Goal: Task Accomplishment & Management: Manage account settings

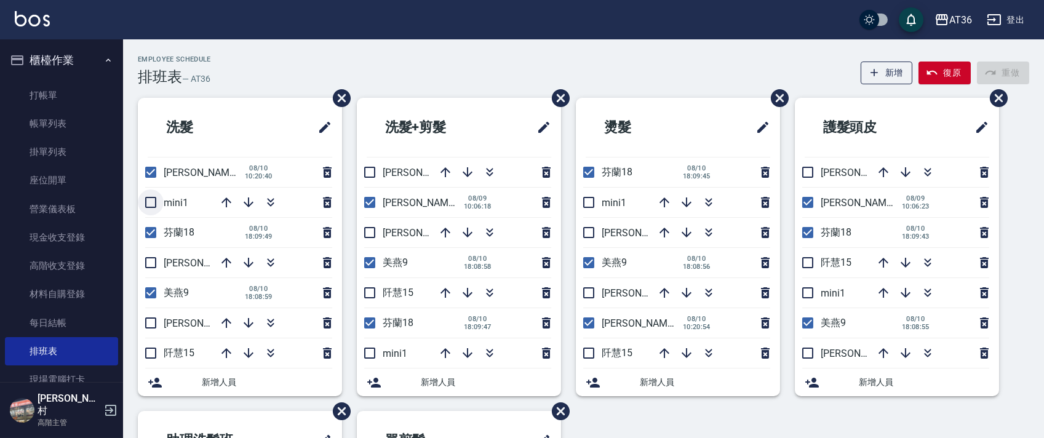
click at [150, 207] on input "checkbox" at bounding box center [151, 203] width 26 height 26
checkbox input "true"
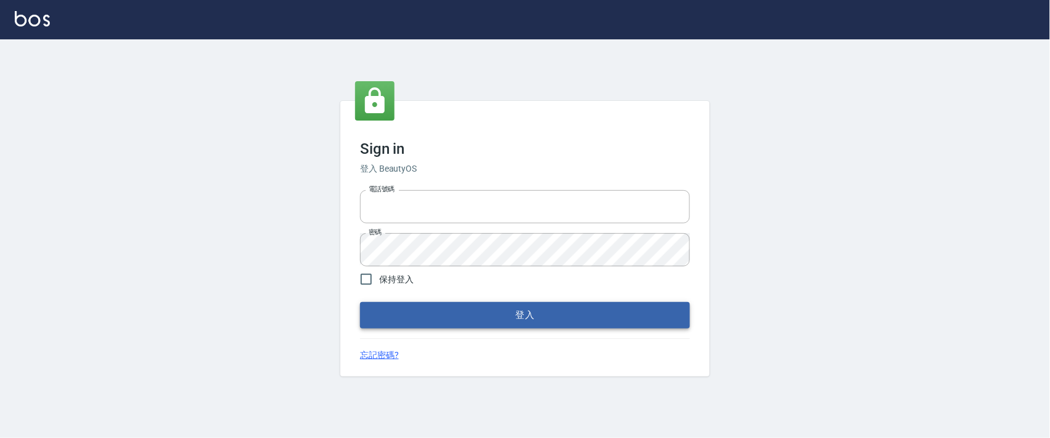
type input "0927987640"
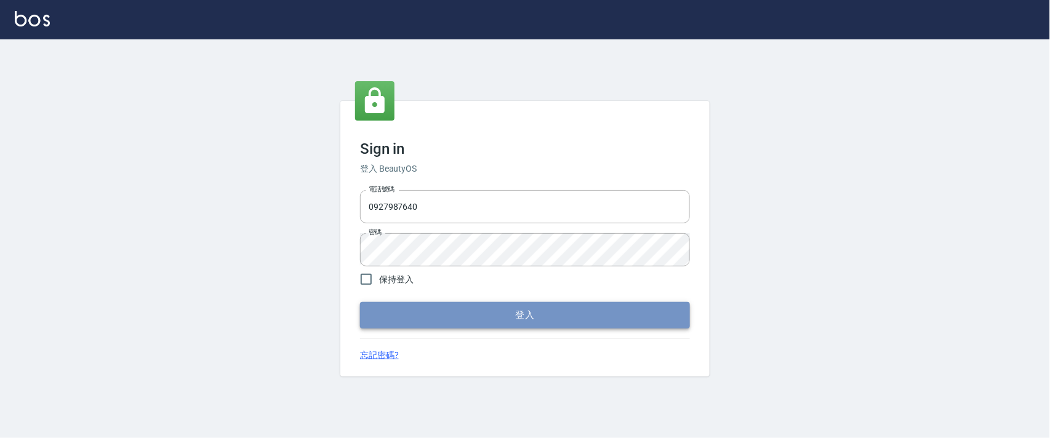
click at [499, 303] on button "登入" at bounding box center [525, 315] width 330 height 26
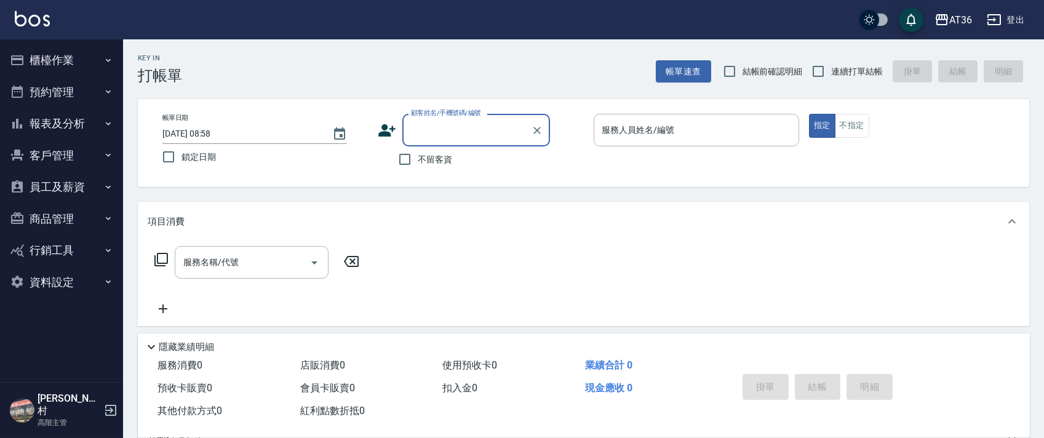
click at [107, 62] on icon "button" at bounding box center [108, 60] width 10 height 10
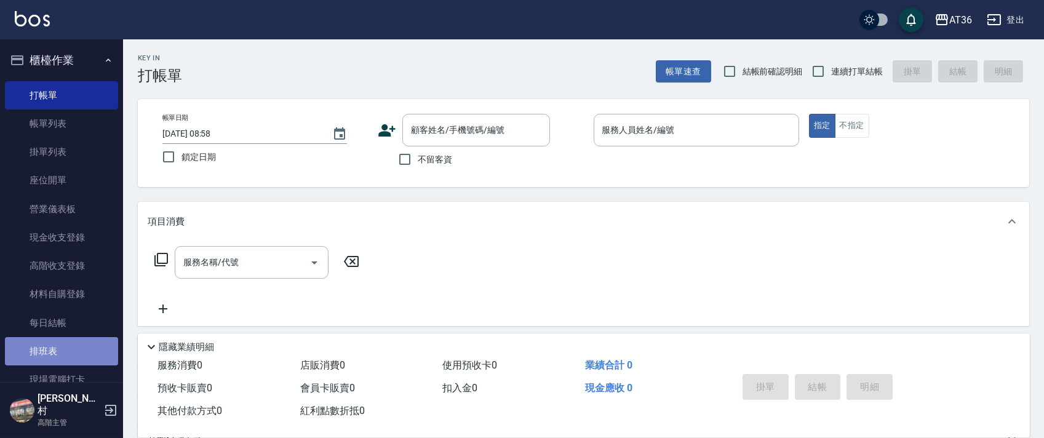
click at [63, 344] on link "排班表" at bounding box center [61, 351] width 113 height 28
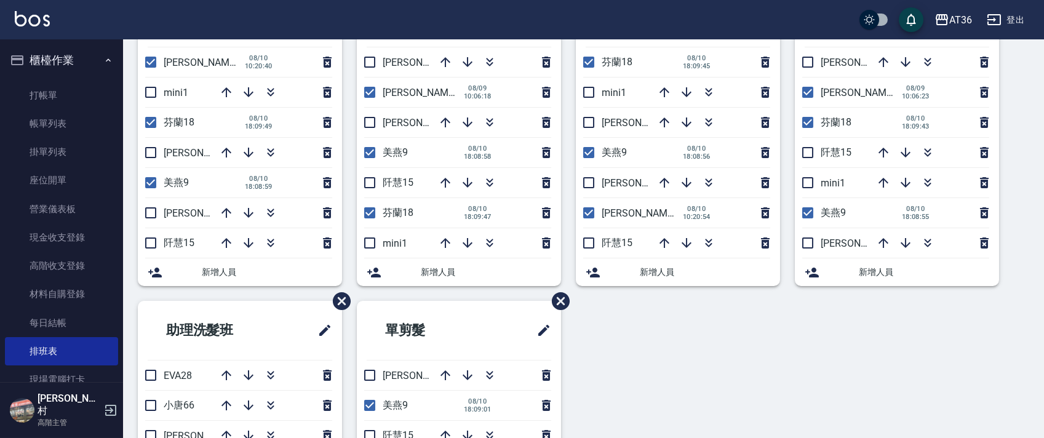
scroll to position [82, 0]
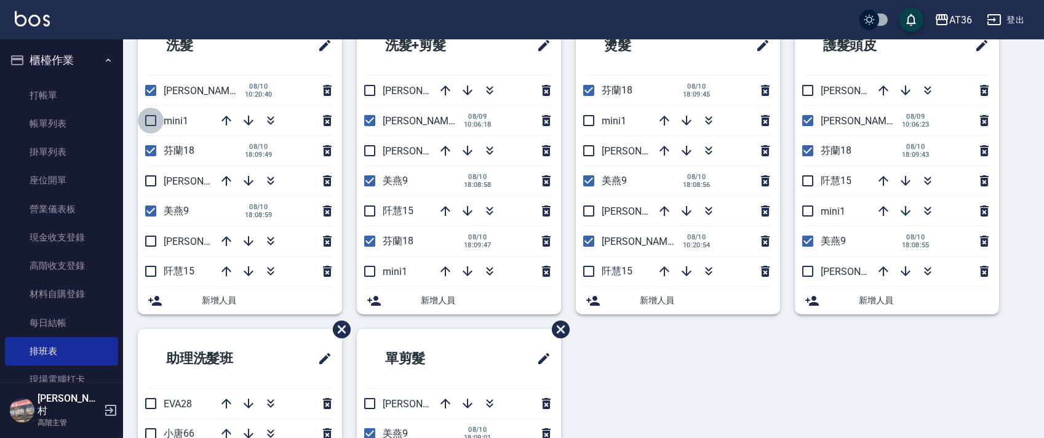
click at [149, 121] on input "checkbox" at bounding box center [151, 121] width 26 height 26
checkbox input "true"
click at [144, 146] on input "checkbox" at bounding box center [151, 151] width 26 height 26
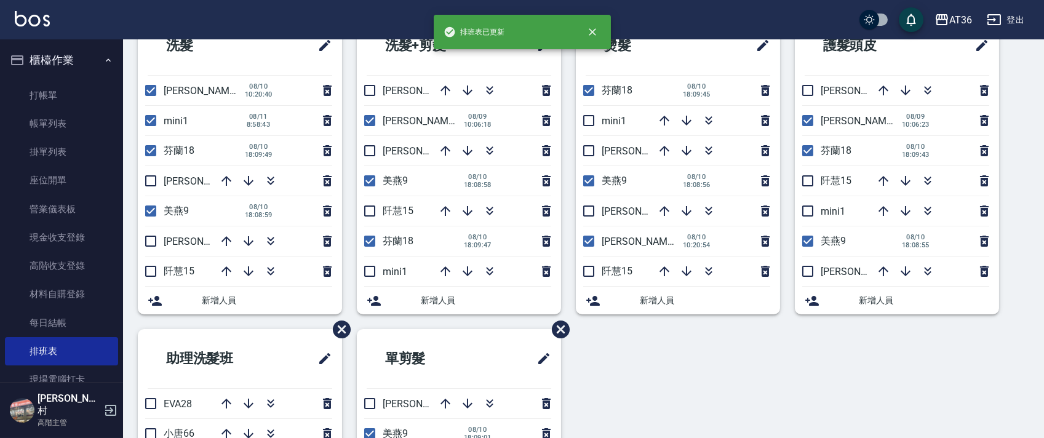
scroll to position [0, 0]
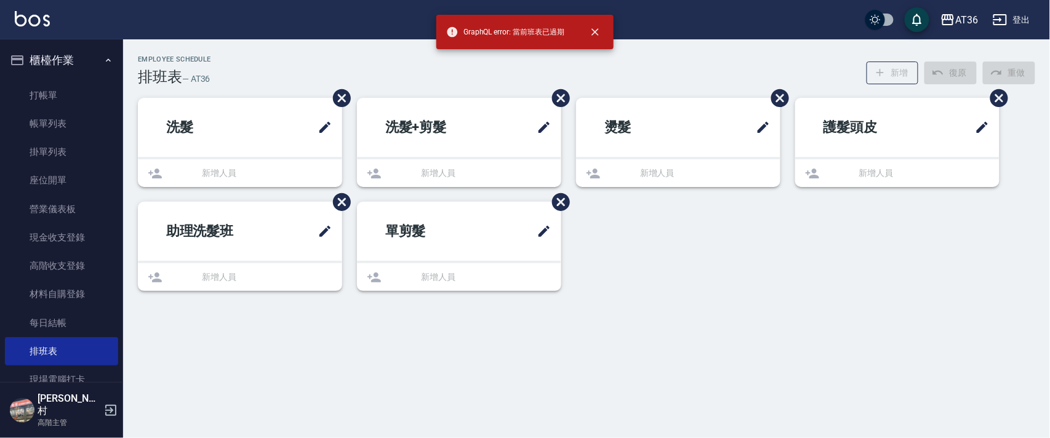
click at [146, 180] on ul "洗髮 新增人員" at bounding box center [240, 142] width 204 height 89
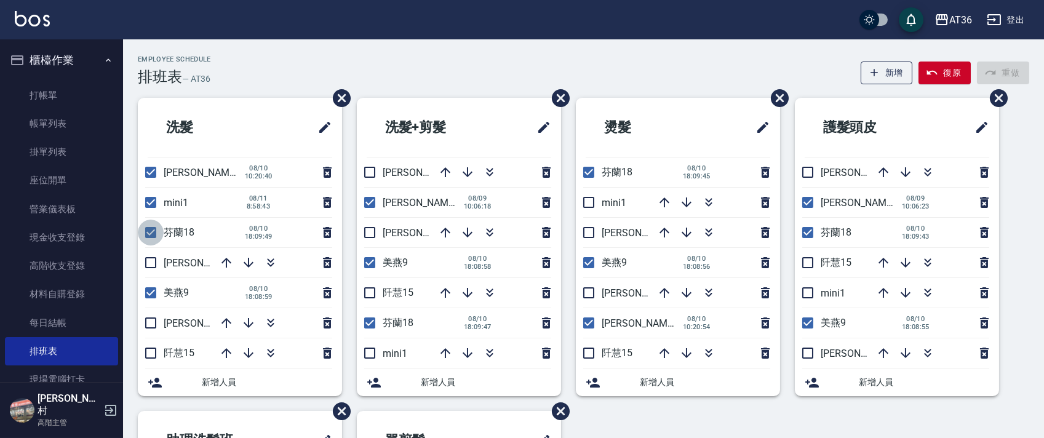
click at [152, 232] on input "checkbox" at bounding box center [151, 233] width 26 height 26
checkbox input "false"
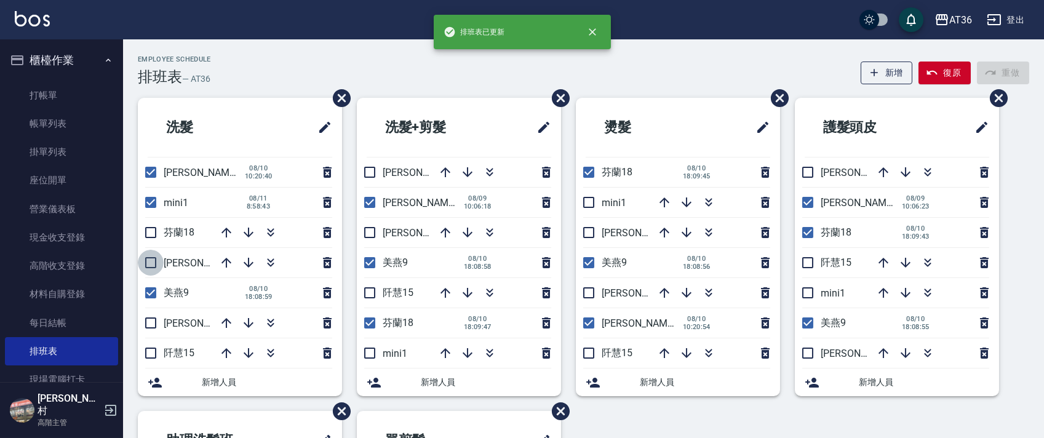
click at [149, 265] on input "checkbox" at bounding box center [151, 263] width 26 height 26
checkbox input "true"
click at [150, 295] on input "checkbox" at bounding box center [151, 293] width 26 height 26
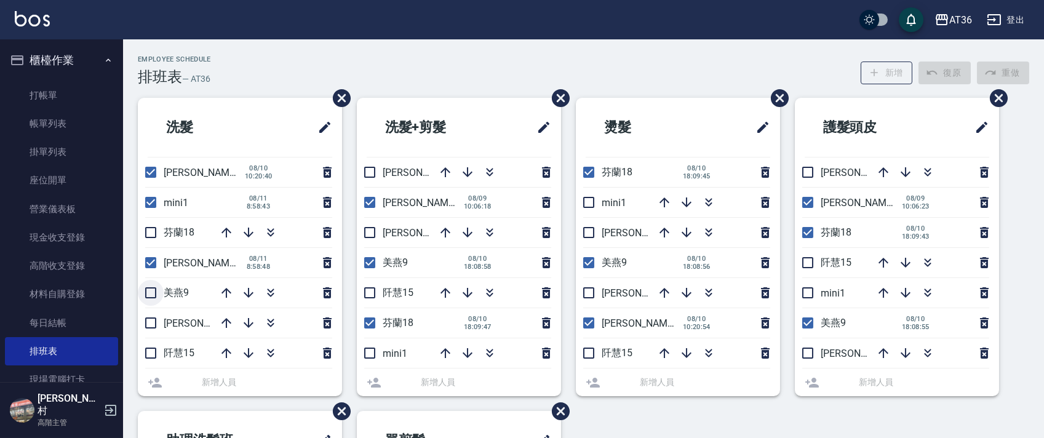
click at [150, 295] on li "美燕9" at bounding box center [240, 293] width 204 height 30
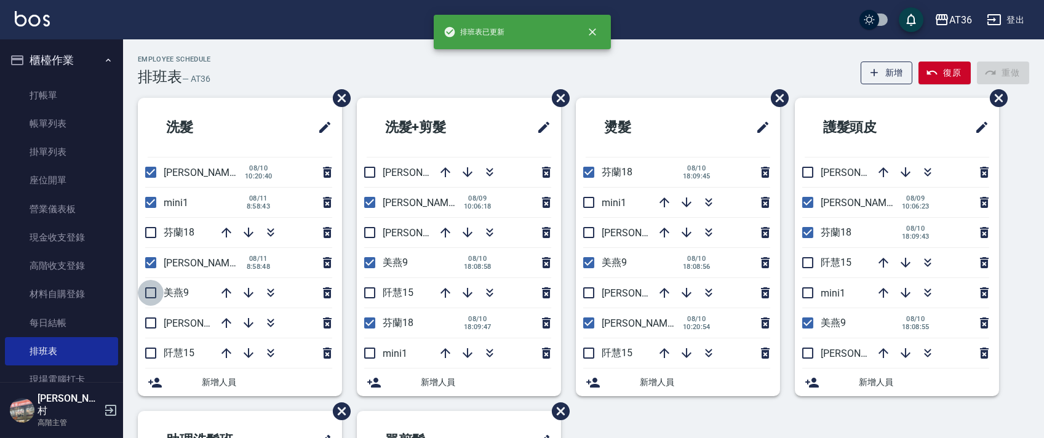
click at [148, 294] on input "checkbox" at bounding box center [151, 293] width 26 height 26
checkbox input "true"
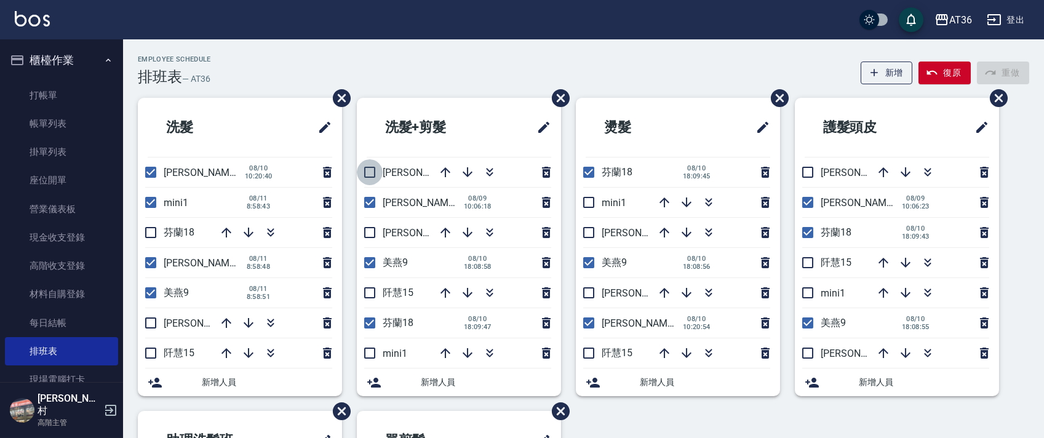
click at [369, 172] on input "checkbox" at bounding box center [370, 172] width 26 height 26
checkbox input "true"
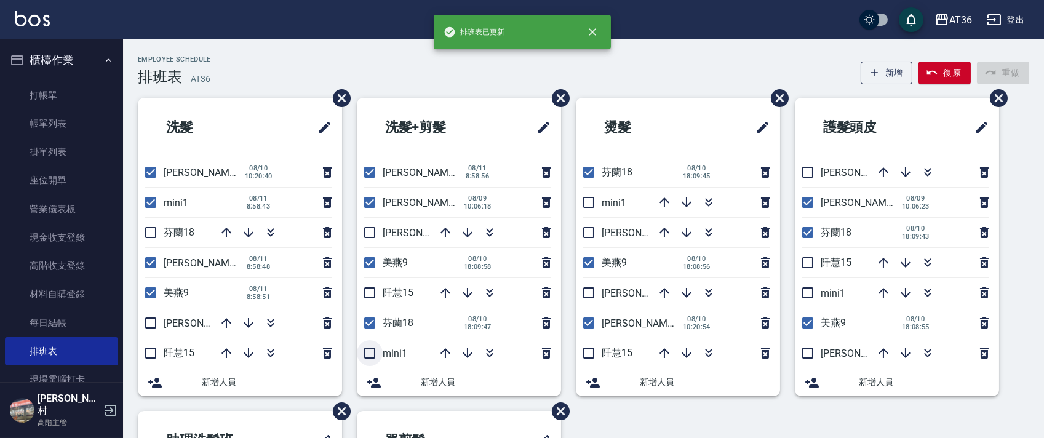
click at [369, 357] on input "checkbox" at bounding box center [370, 353] width 26 height 26
checkbox input "true"
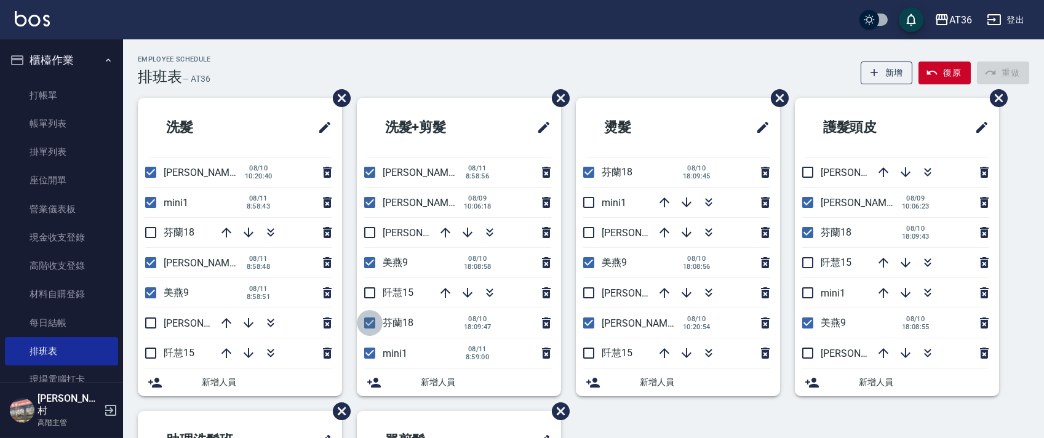
click at [372, 321] on input "checkbox" at bounding box center [370, 323] width 26 height 26
checkbox input "false"
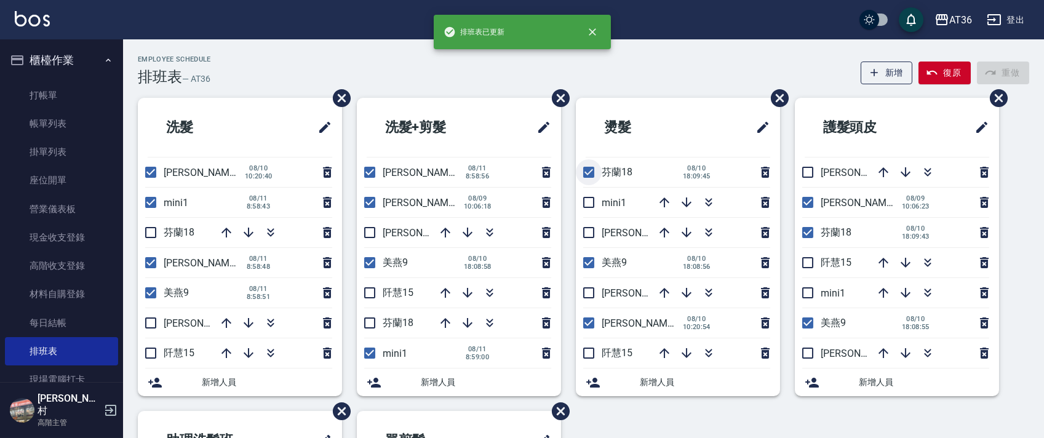
click at [589, 181] on input "checkbox" at bounding box center [589, 172] width 26 height 26
checkbox input "false"
click at [585, 206] on input "checkbox" at bounding box center [589, 203] width 26 height 26
checkbox input "true"
click at [586, 225] on input "checkbox" at bounding box center [589, 233] width 26 height 26
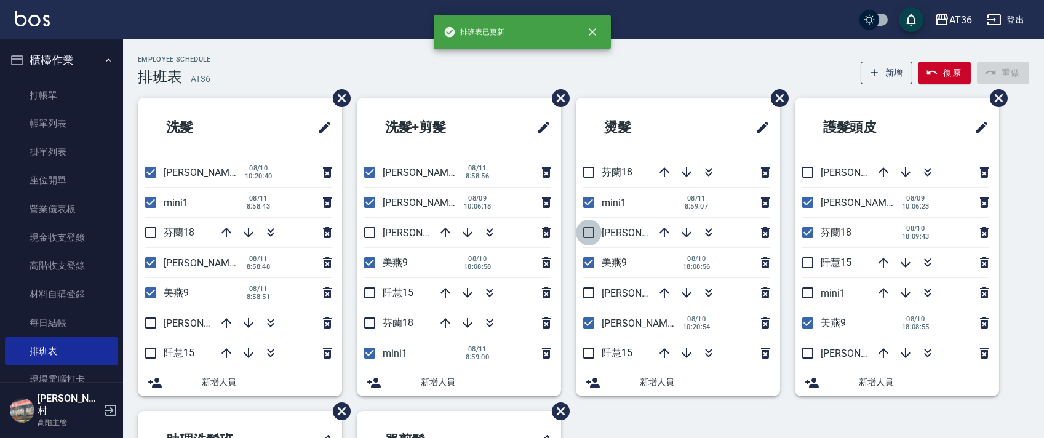
checkbox input "true"
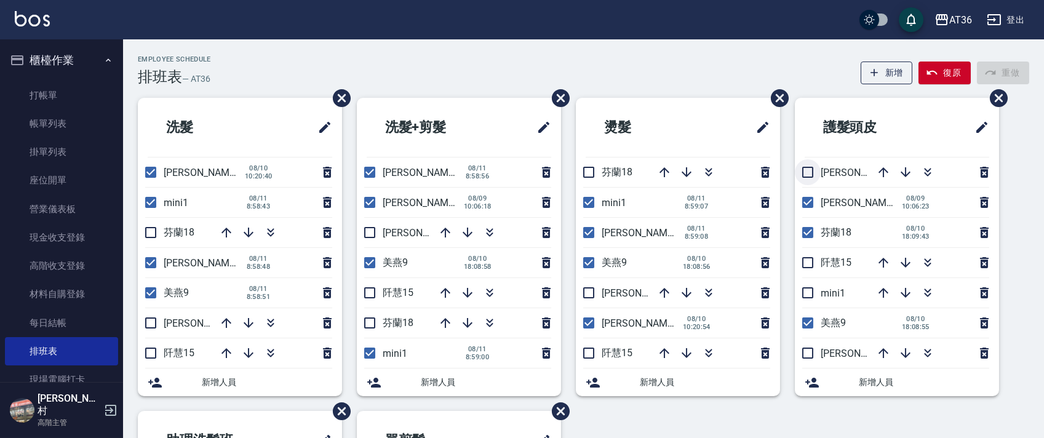
click at [807, 171] on input "checkbox" at bounding box center [808, 172] width 26 height 26
checkbox input "true"
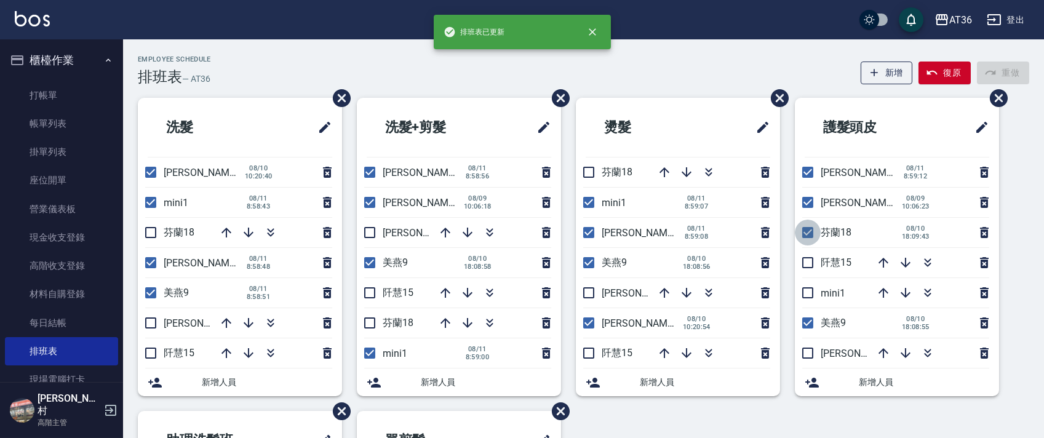
click at [808, 228] on input "checkbox" at bounding box center [808, 233] width 26 height 26
checkbox input "false"
click at [804, 291] on input "checkbox" at bounding box center [808, 293] width 26 height 26
checkbox input "true"
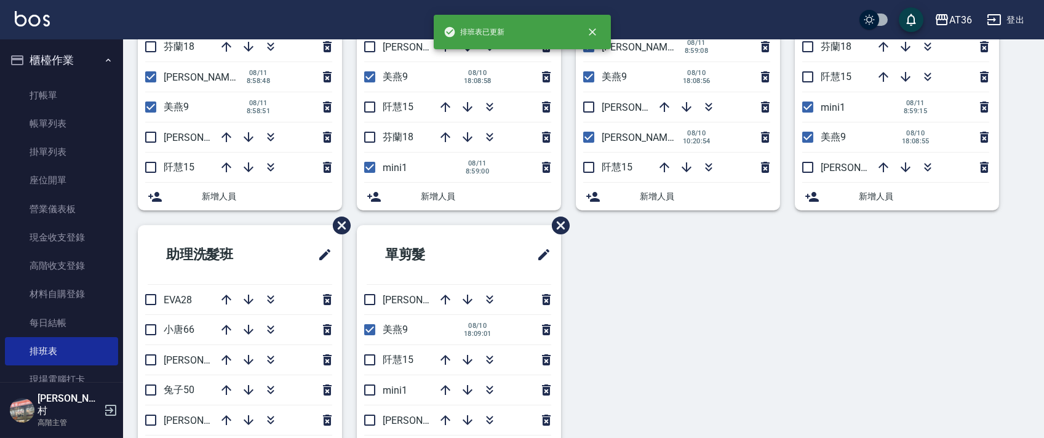
scroll to position [291, 0]
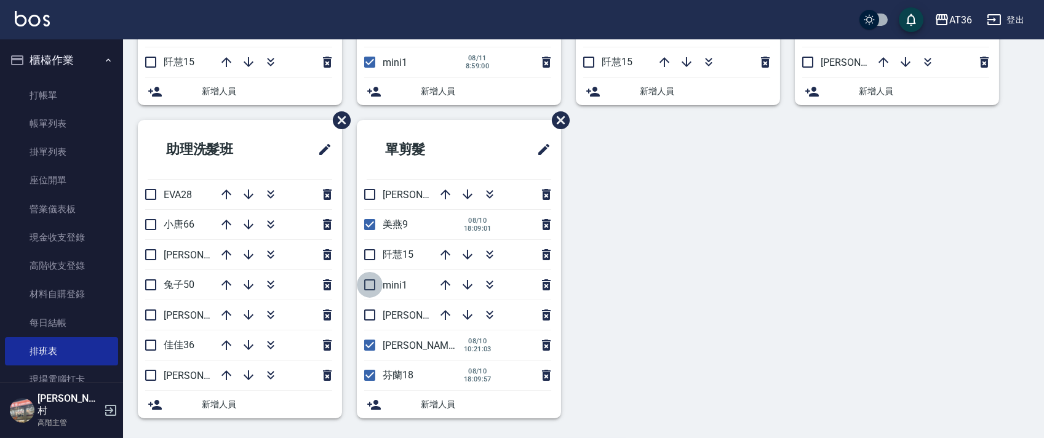
click at [367, 288] on input "checkbox" at bounding box center [370, 285] width 26 height 26
checkbox input "true"
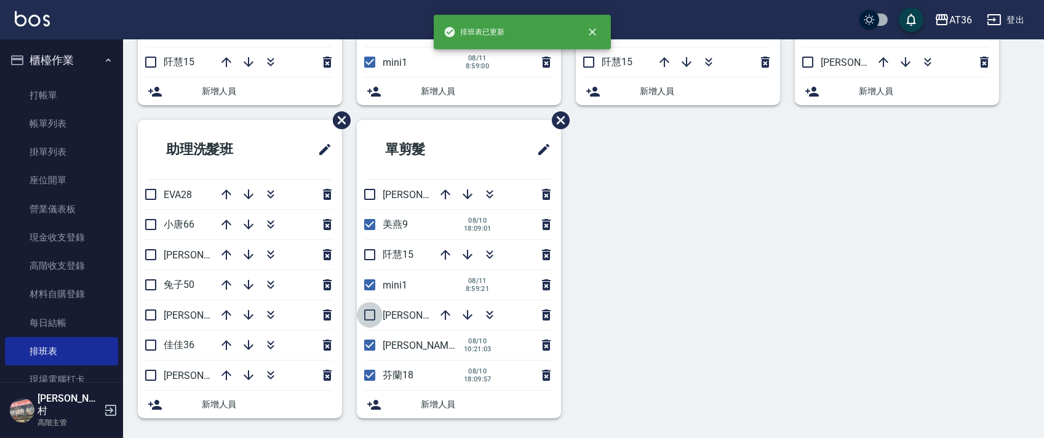
click at [366, 319] on input "checkbox" at bounding box center [370, 315] width 26 height 26
checkbox input "true"
click at [370, 379] on input "checkbox" at bounding box center [370, 375] width 26 height 26
checkbox input "false"
drag, startPoint x: 1049, startPoint y: 230, endPoint x: 1049, endPoint y: 98, distance: 131.1
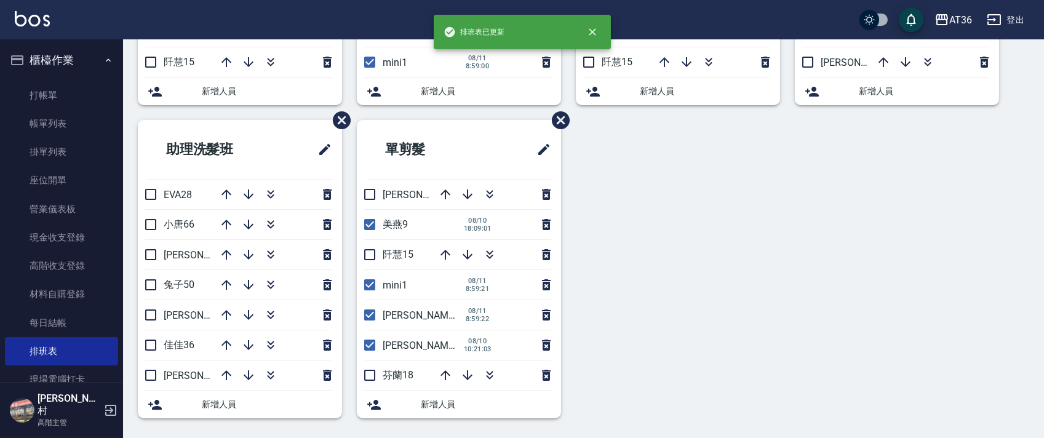
click at [1044, 98] on html "排班表已更新 AT36 登出 櫃檯作業 打帳單 帳單列表 掛單列表 座位開單 營業儀表板 現金收支登錄 高階收支登錄 材料自購登錄 每日結帳 排班表 現場電腦…" at bounding box center [522, 73] width 1044 height 729
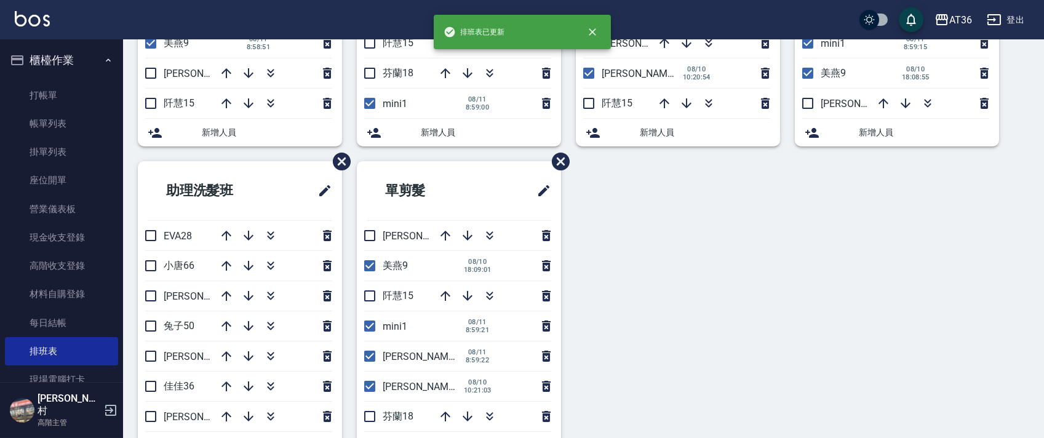
scroll to position [0, 0]
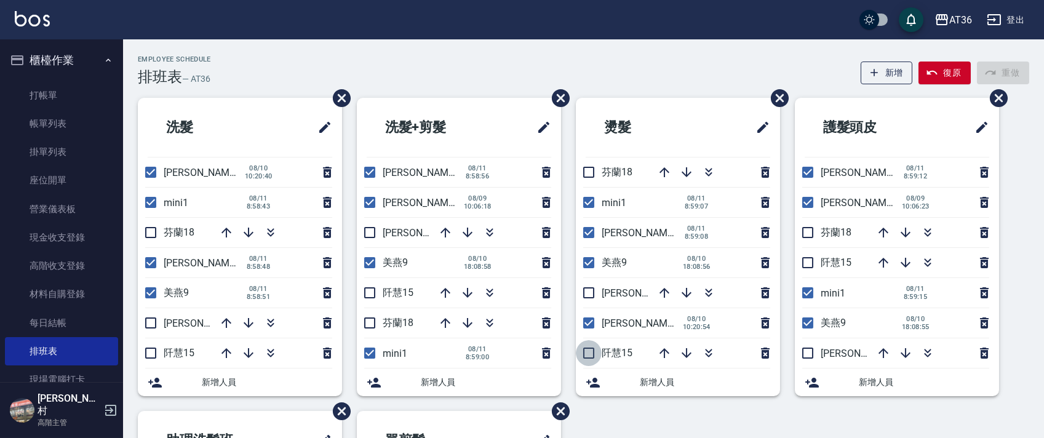
click at [585, 350] on input "checkbox" at bounding box center [589, 353] width 26 height 26
checkbox input "true"
click at [804, 266] on input "checkbox" at bounding box center [808, 263] width 26 height 26
checkbox input "true"
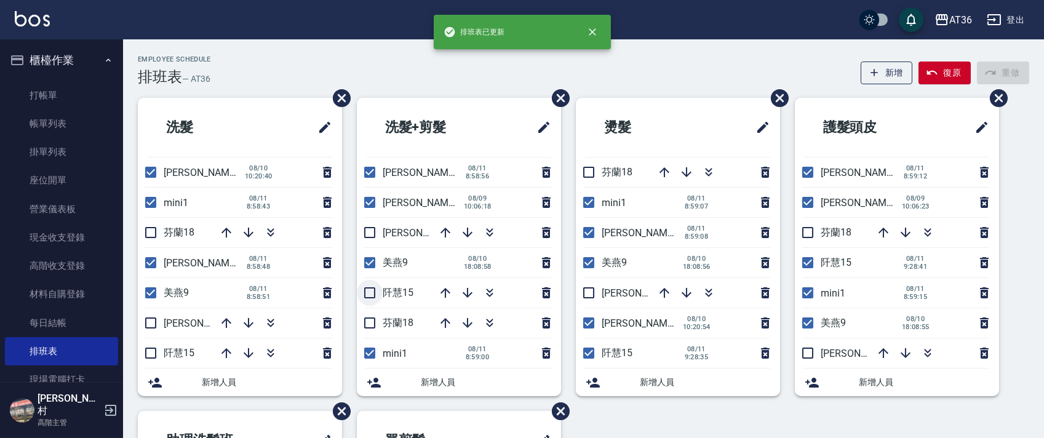
click at [371, 294] on input "checkbox" at bounding box center [370, 293] width 26 height 26
checkbox input "true"
click at [156, 352] on input "checkbox" at bounding box center [151, 353] width 26 height 26
checkbox input "true"
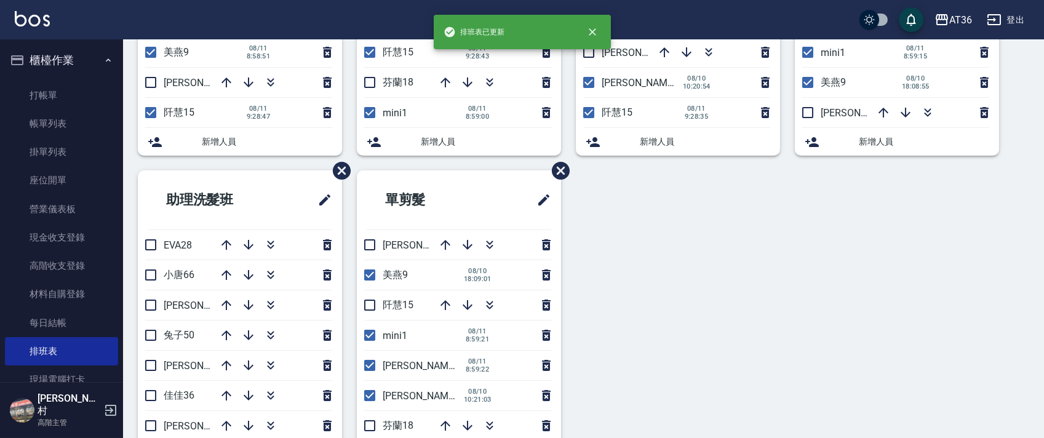
scroll to position [281, 0]
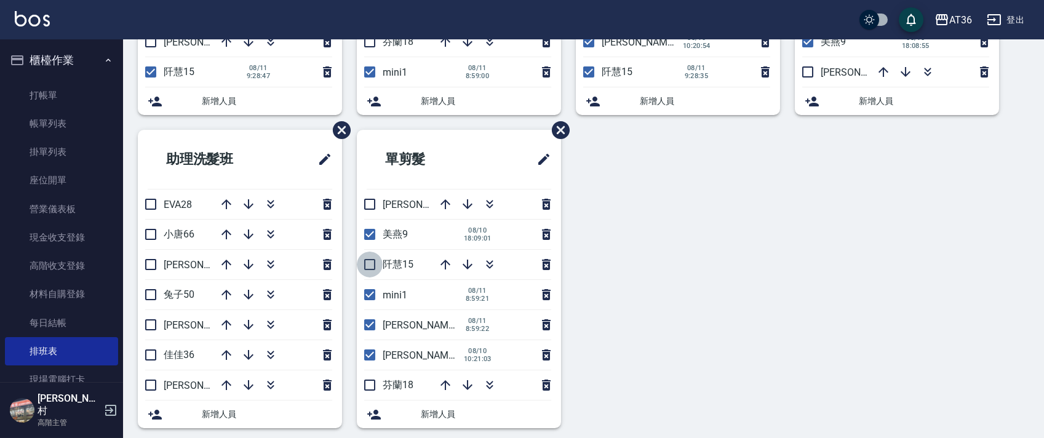
click at [368, 269] on input "checkbox" at bounding box center [370, 265] width 26 height 26
checkbox input "true"
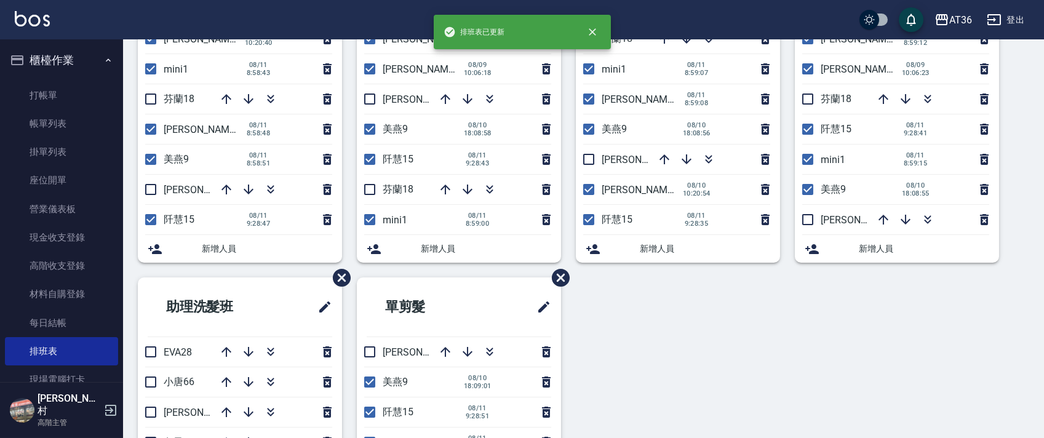
scroll to position [0, 0]
